Goal: Communication & Community: Answer question/provide support

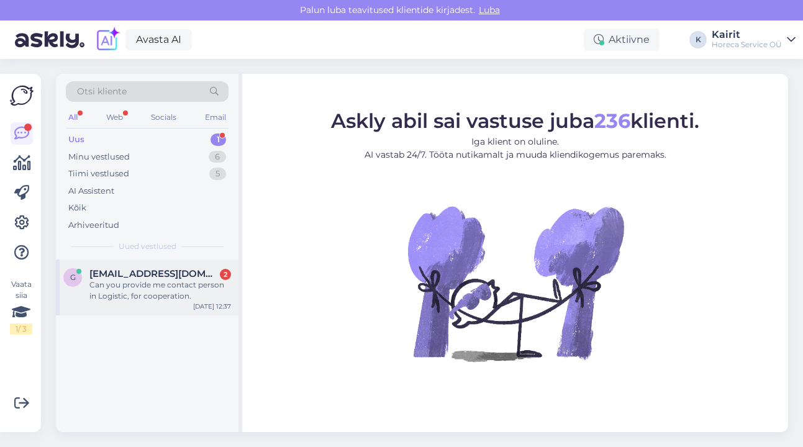
click at [124, 287] on div "Can you provide me contact person in Logistic, for cooperation." at bounding box center [160, 290] width 142 height 22
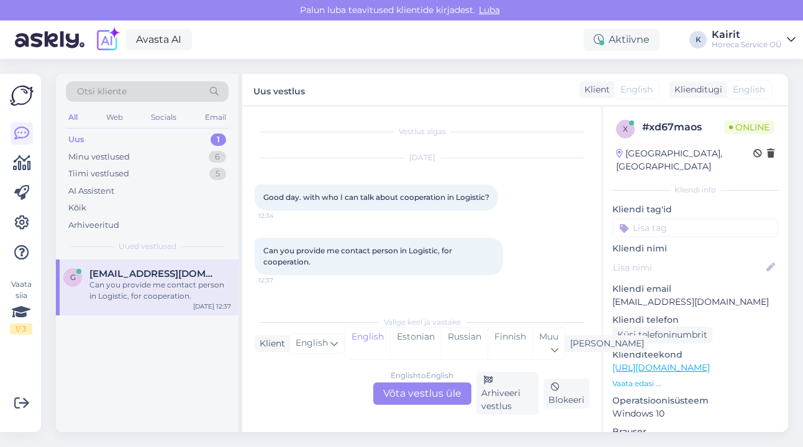
click at [432, 399] on div "English to English Võta vestlus üle" at bounding box center [422, 393] width 98 height 22
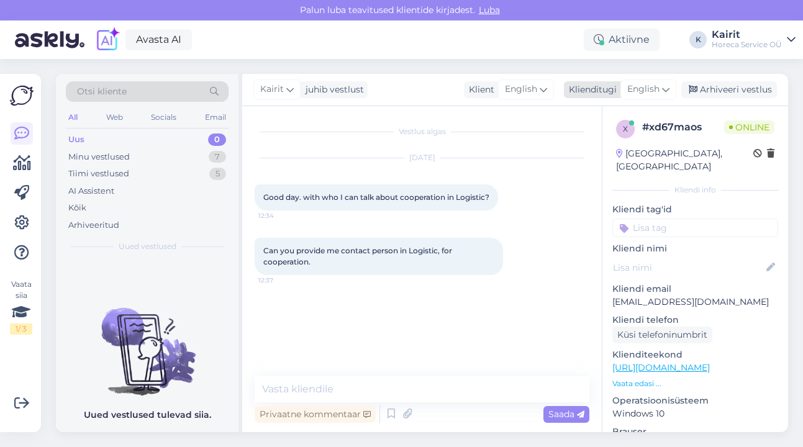
click at [653, 86] on span "English" at bounding box center [643, 90] width 32 height 14
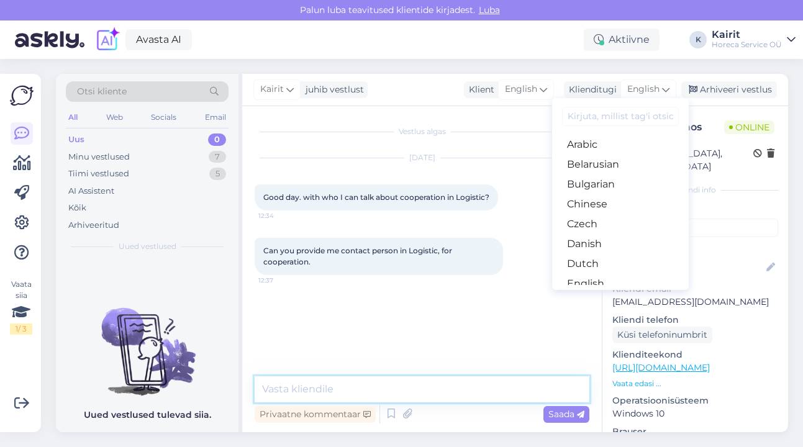
click at [427, 390] on textarea at bounding box center [422, 389] width 335 height 26
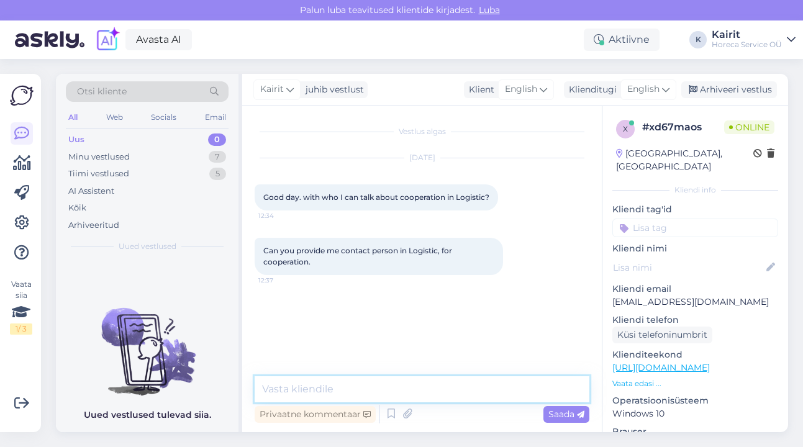
paste textarea "hallo, sorry we don't give information like that. please seda us an e-mail [EMA…"
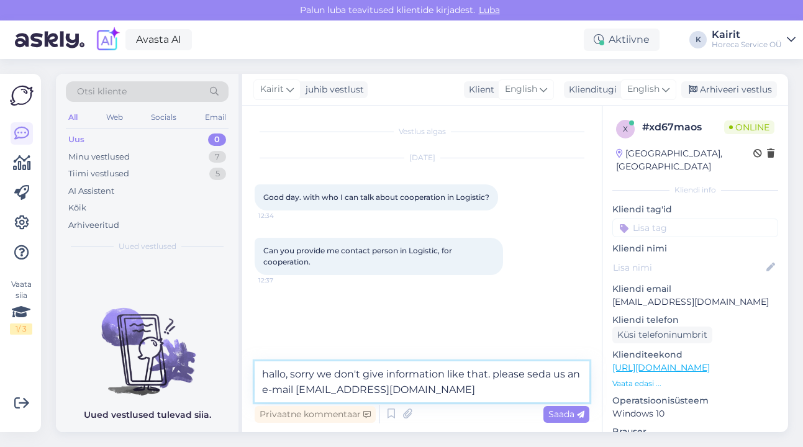
click at [266, 372] on textarea "hallo, sorry we don't give information like that. please seda us an e-mail [EMA…" at bounding box center [422, 381] width 335 height 41
click at [415, 392] on textarea "Hi, sorry we don't give information like that. please seda us an e-mail [EMAIL_…" at bounding box center [422, 381] width 335 height 41
click at [485, 372] on textarea "Hi, sorry we don't give information like that. please seda us an e-mail [EMAIL_…" at bounding box center [422, 381] width 335 height 41
click at [412, 385] on textarea "Hi, sorry we don't give information like that. Please send us an e-mail [EMAIL_…" at bounding box center [422, 381] width 335 height 41
click at [569, 376] on textarea "Hi, sorry we don't give information like that. Please send us an e-mail [EMAIL_…" at bounding box center [422, 381] width 335 height 41
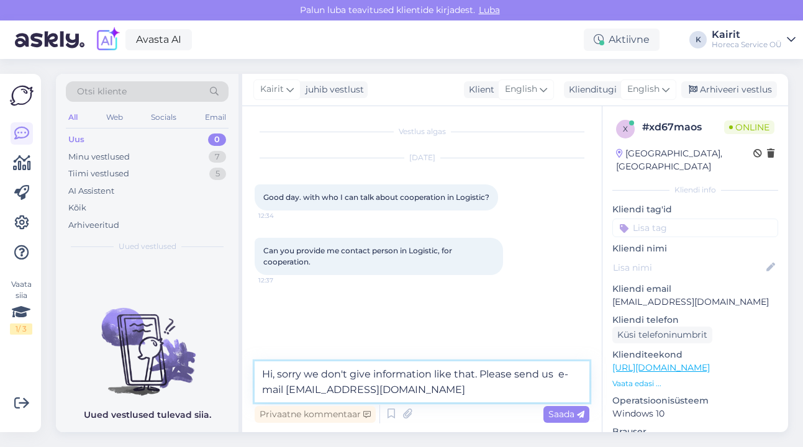
type textarea "Hi, sorry we don't give information like that. Please send us e-mail [EMAIL_ADD…"
click at [423, 393] on textarea "Hi, sorry we don't give information like that. Please send us e-mail [EMAIL_ADD…" at bounding box center [422, 381] width 335 height 41
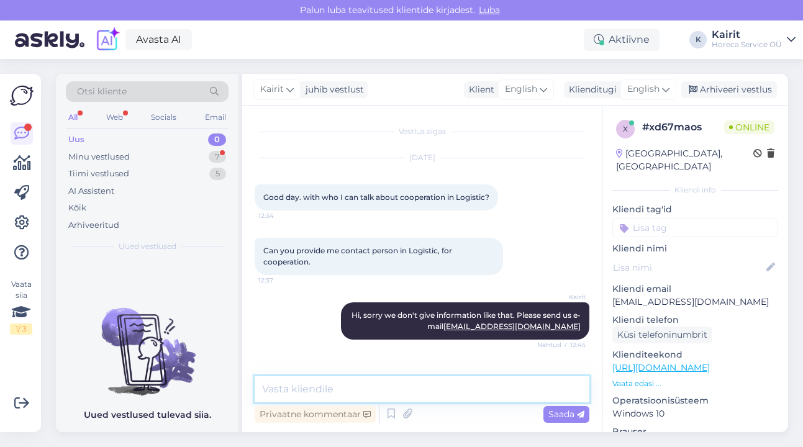
scroll to position [42, 0]
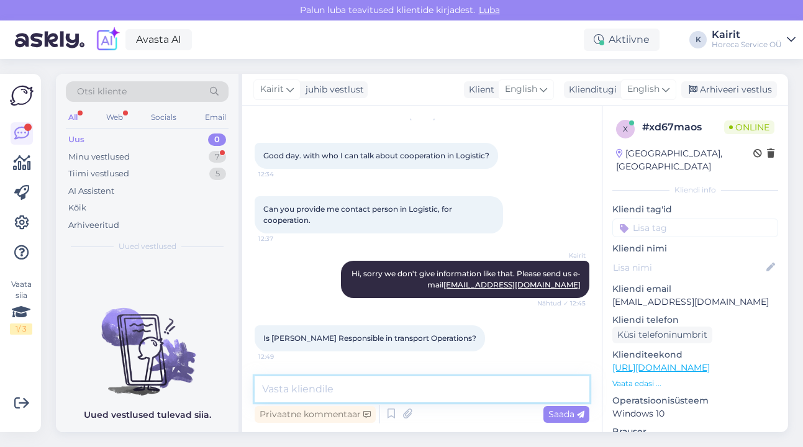
click at [385, 388] on textarea at bounding box center [422, 389] width 335 height 26
drag, startPoint x: 336, startPoint y: 387, endPoint x: 193, endPoint y: 389, distance: 142.8
click at [193, 389] on div "Otsi kliente All Web Socials Email Uus 0 Minu vestlused 7 Tiimi vestlused 5 AI …" at bounding box center [422, 253] width 732 height 358
paste textarea ", he is head of sales department"
type textarea "no, he is head of sales department."
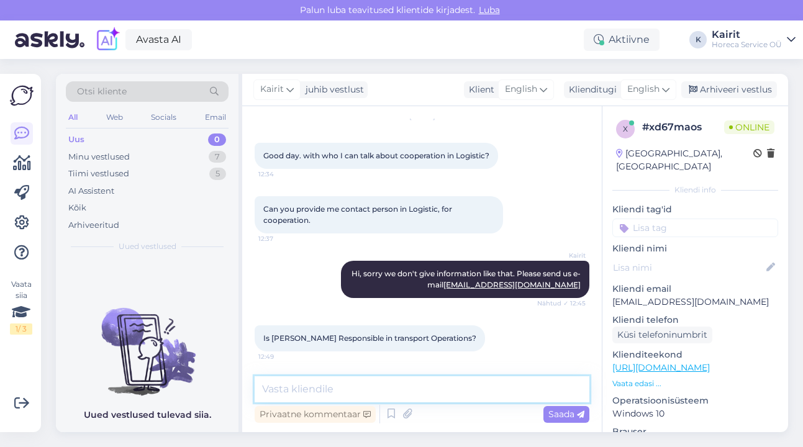
scroll to position [95, 0]
